Goal: Task Accomplishment & Management: Use online tool/utility

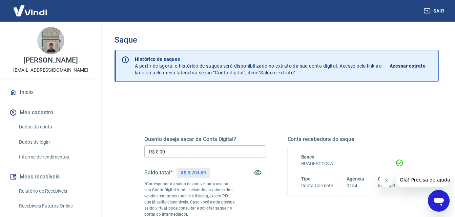
click at [172, 146] on input "R$ 0,00" at bounding box center [204, 152] width 121 height 13
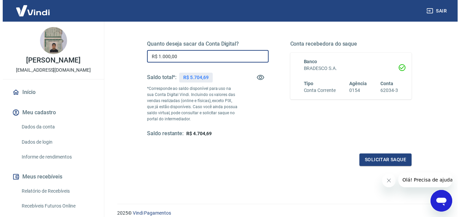
scroll to position [102, 0]
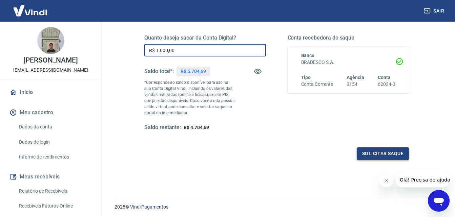
type input "R$ 1.000,00"
click at [378, 156] on button "Solicitar saque" at bounding box center [382, 154] width 52 height 13
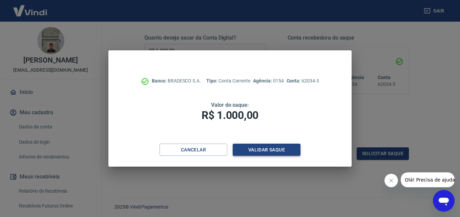
click at [288, 148] on button "Validar saque" at bounding box center [266, 150] width 68 height 13
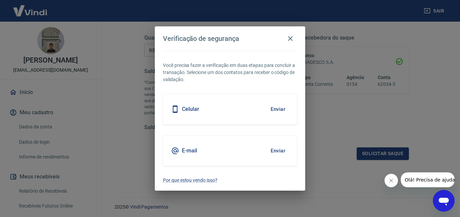
click at [280, 150] on button "Enviar" at bounding box center [278, 151] width 22 height 14
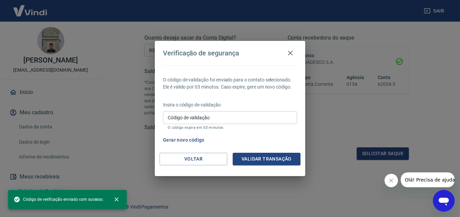
click at [242, 114] on input "Código de validação" at bounding box center [230, 117] width 134 height 13
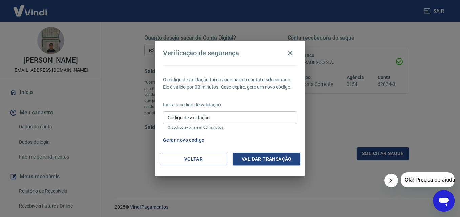
click at [190, 112] on div "Código de validação Código de validação O código expira em 03 minutos." at bounding box center [230, 120] width 134 height 18
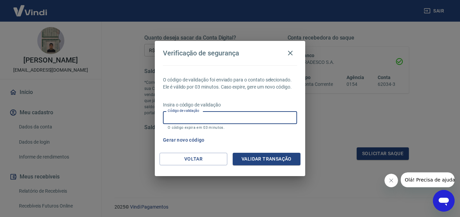
click at [191, 115] on div "Código de validação Código de validação O código expira em 03 minutos." at bounding box center [230, 120] width 134 height 18
type input "849284"
click at [264, 159] on button "Validar transação" at bounding box center [266, 159] width 68 height 13
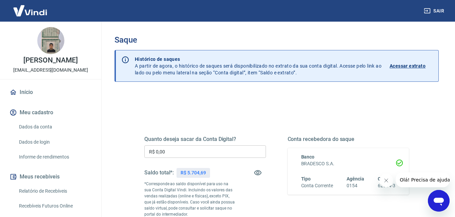
click at [170, 148] on input "R$ 0,00" at bounding box center [204, 152] width 121 height 13
type input "R$ 1.000,00"
